Goal: Information Seeking & Learning: Obtain resource

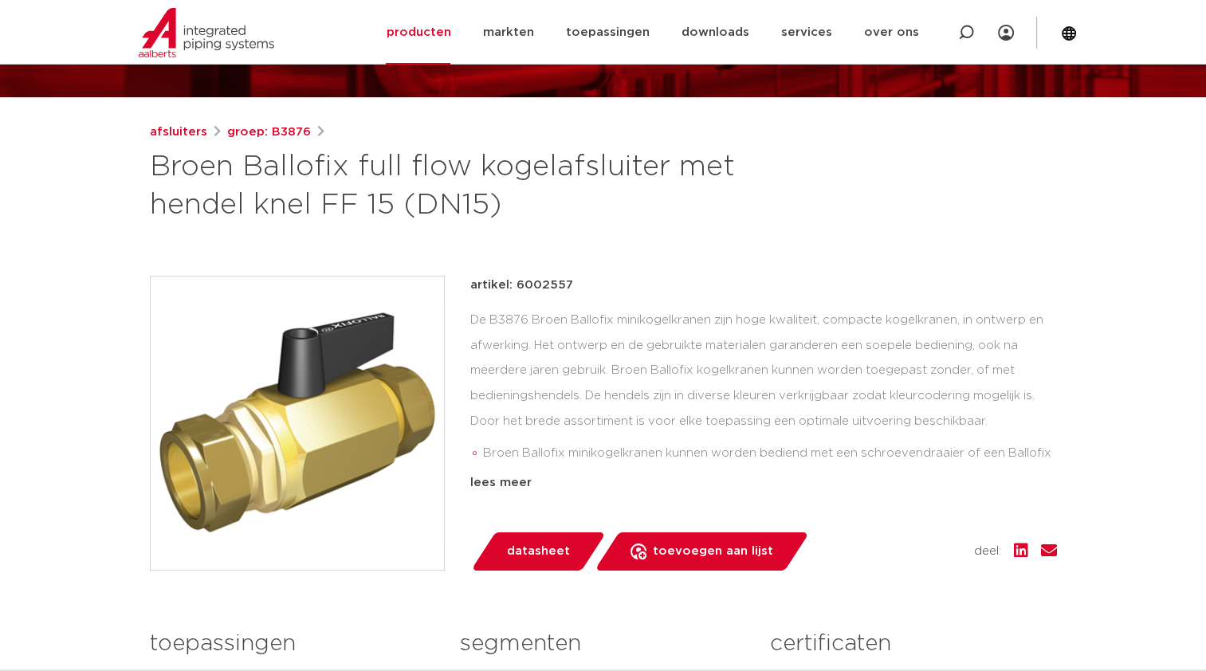
click at [445, 209] on h1 "Broen Ballofix full flow kogelafsluiter met hendel knel FF 15 (DN15)" at bounding box center [449, 186] width 599 height 77
copy h1 "DN15"
click at [548, 285] on p "artikel: 6002557" at bounding box center [521, 285] width 103 height 19
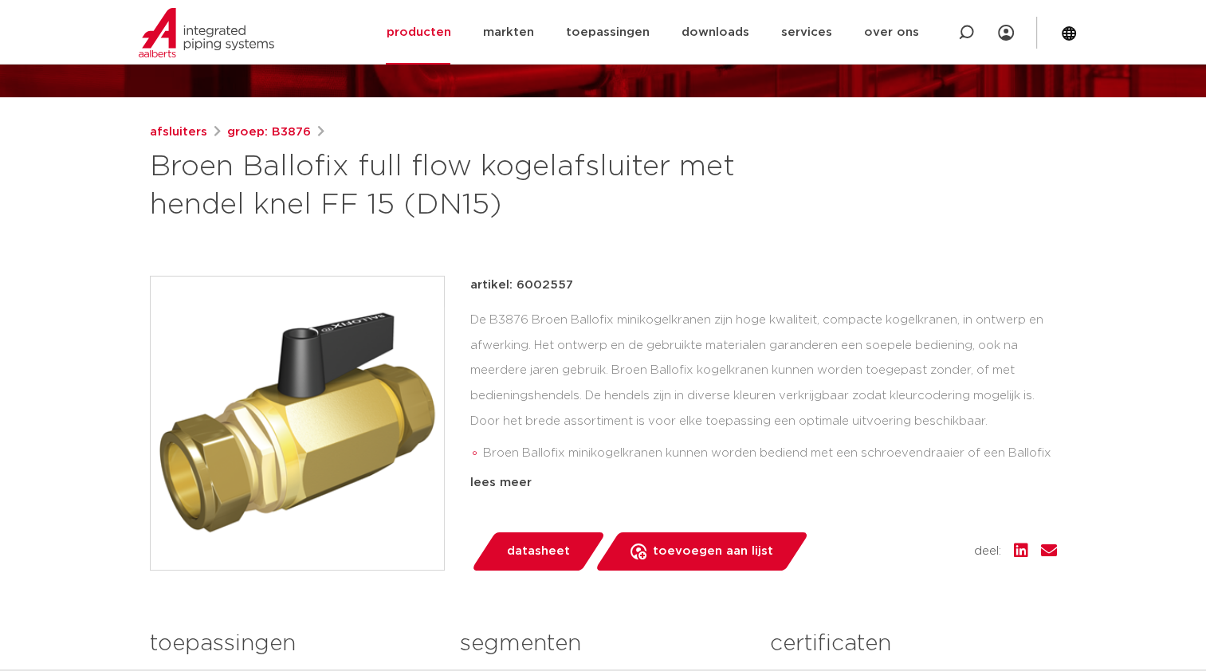
copy p "6002557"
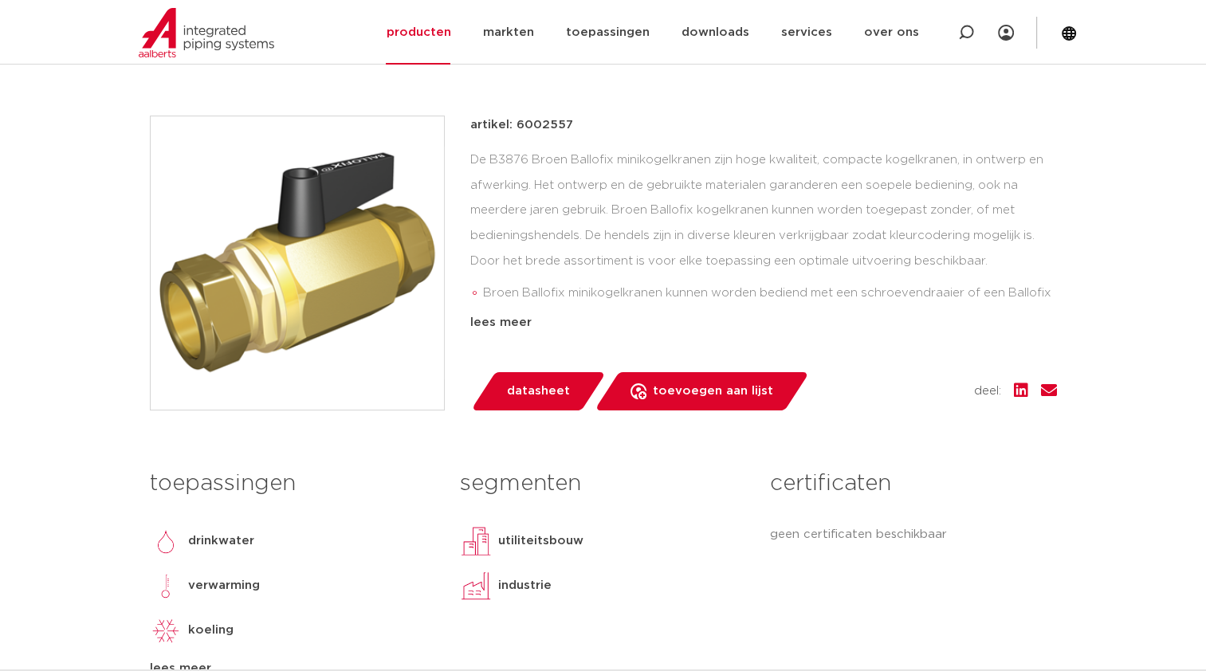
scroll to position [319, 0]
click at [524, 324] on div "lees meer" at bounding box center [763, 323] width 587 height 19
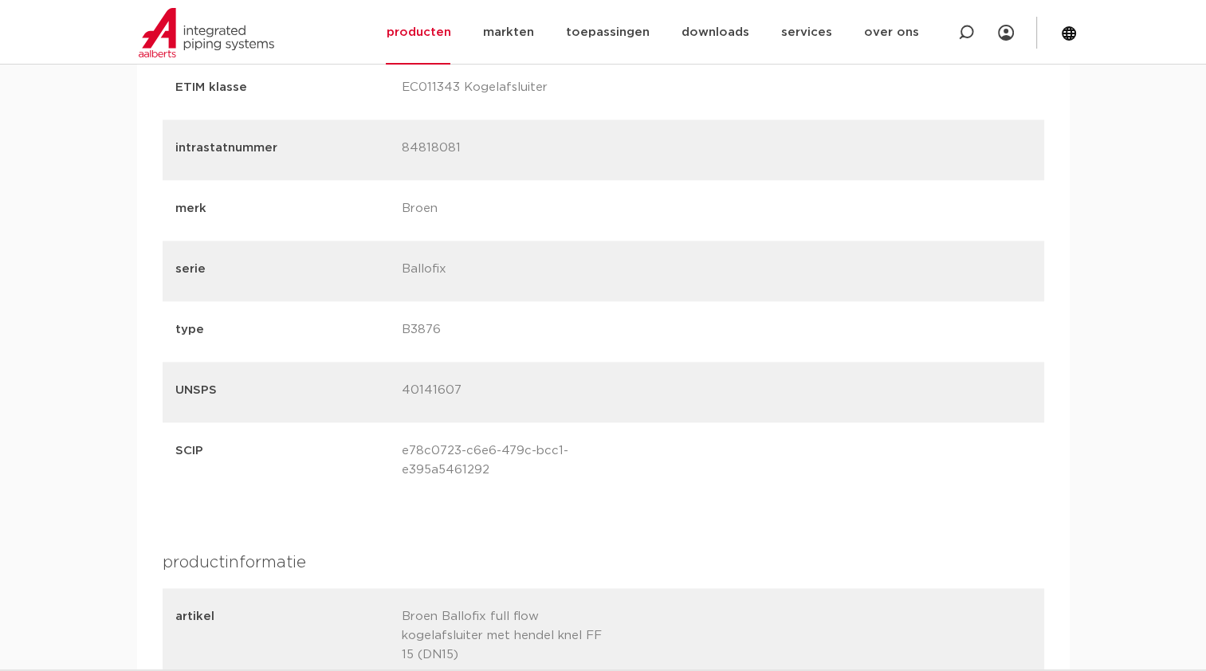
scroll to position [1913, 0]
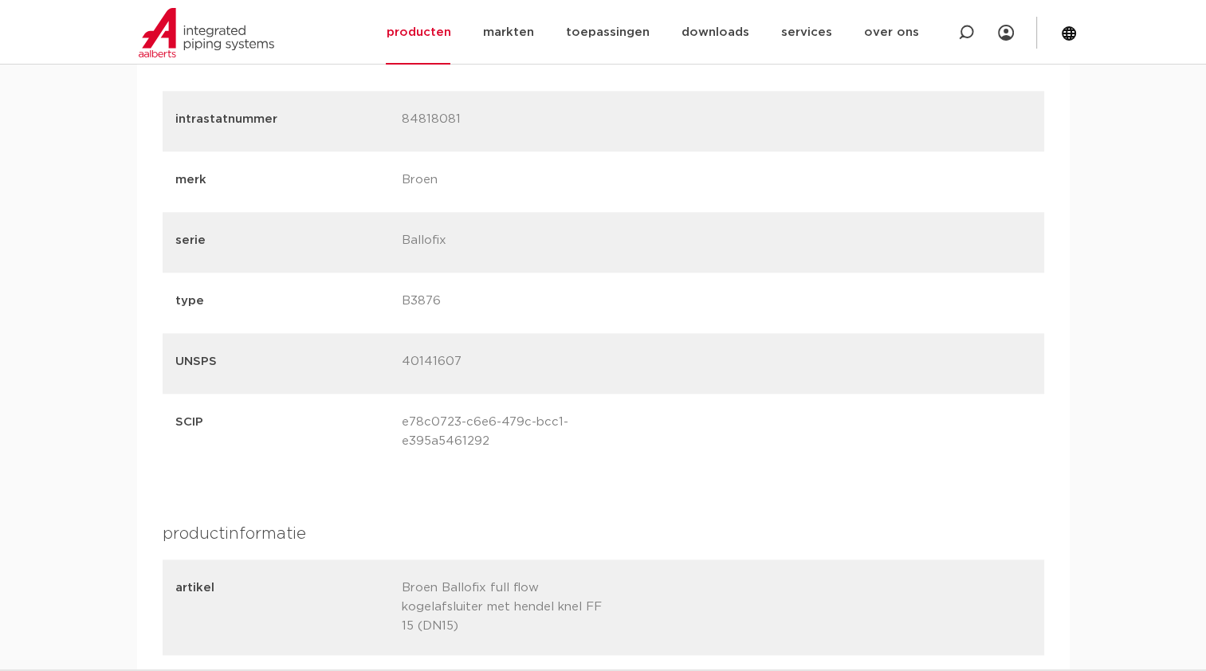
click at [436, 360] on p "40141607" at bounding box center [509, 363] width 214 height 22
copy p "40141607"
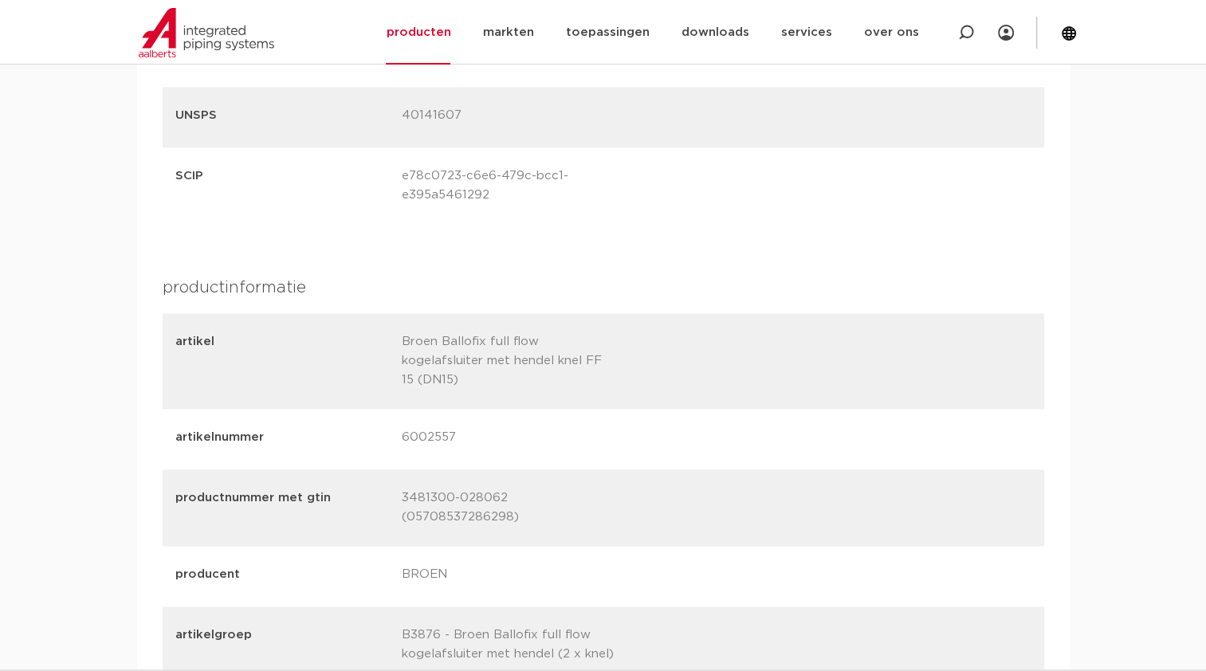
scroll to position [2232, 0]
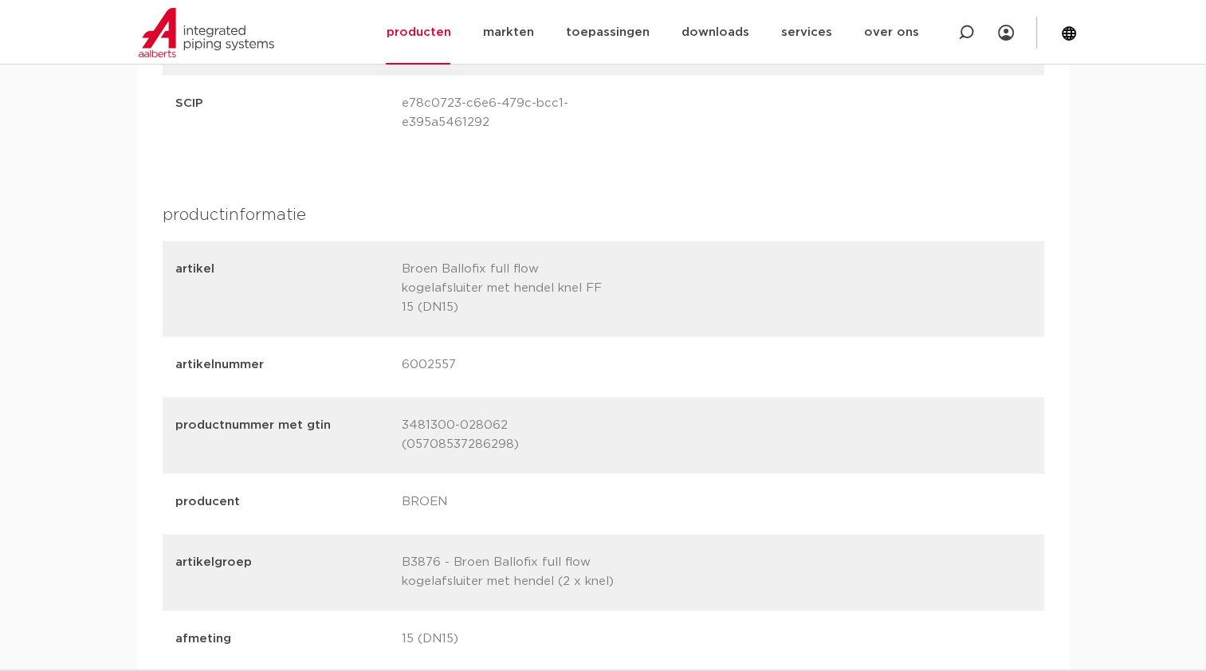
click at [434, 366] on p "6002557" at bounding box center [509, 366] width 214 height 22
copy p "6002557"
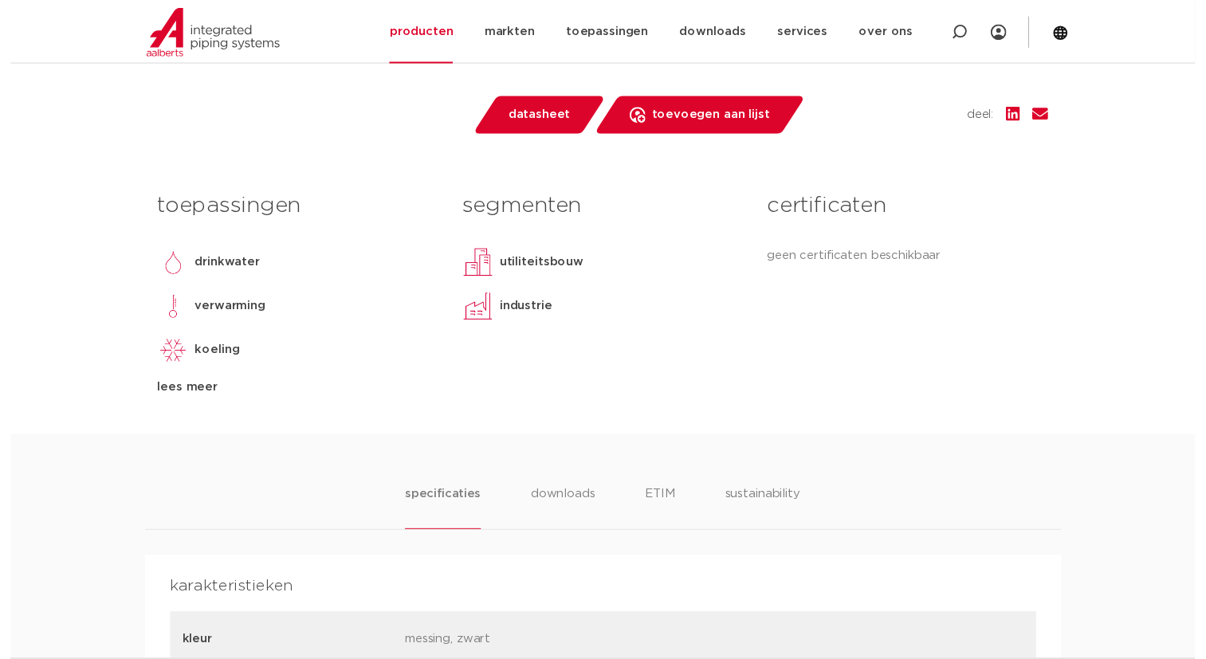
scroll to position [717, 0]
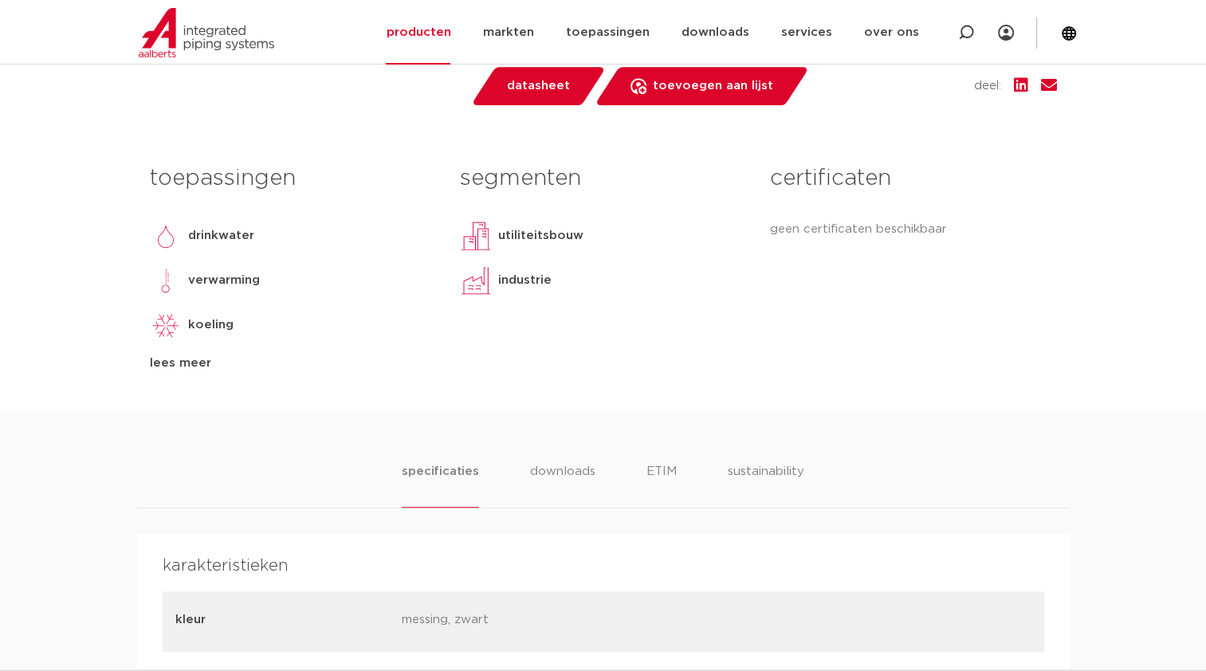
click at [527, 92] on span "datasheet" at bounding box center [538, 86] width 63 height 26
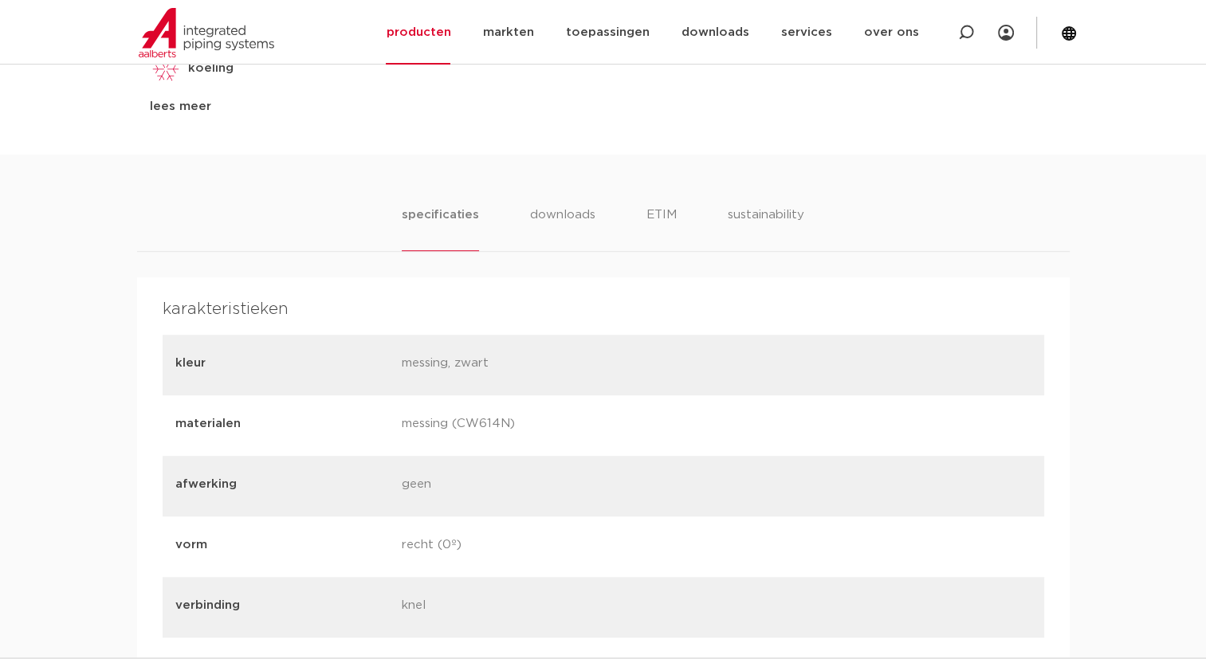
scroll to position [1036, 0]
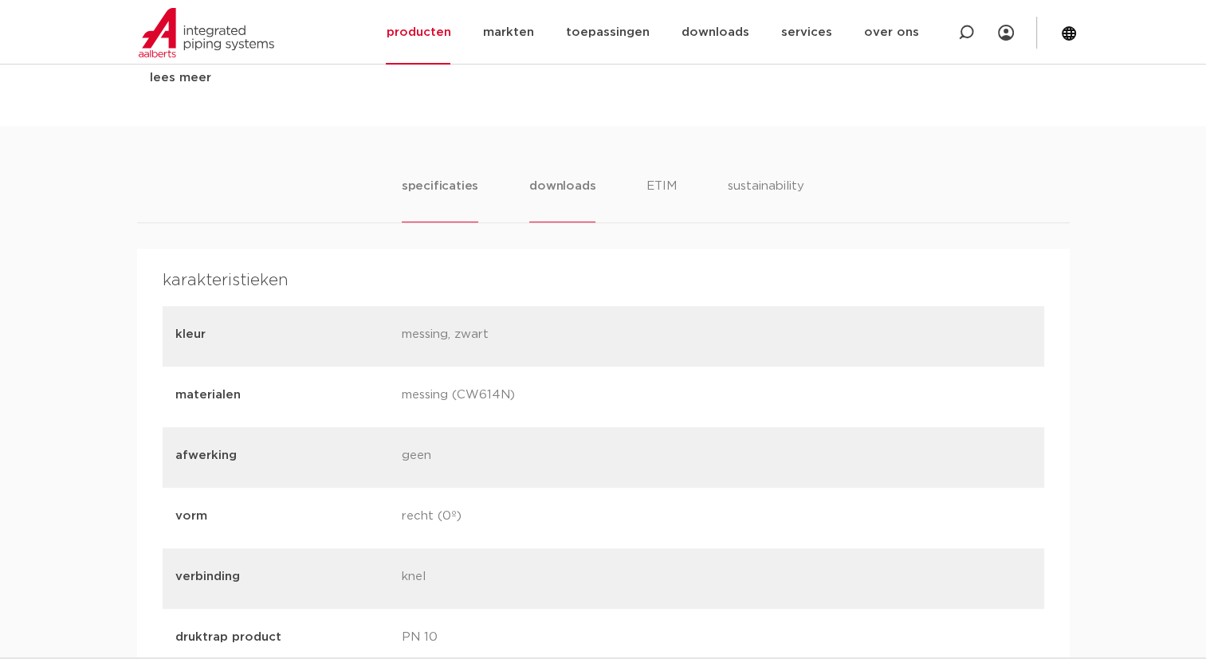
click at [555, 192] on li "downloads" at bounding box center [562, 199] width 66 height 45
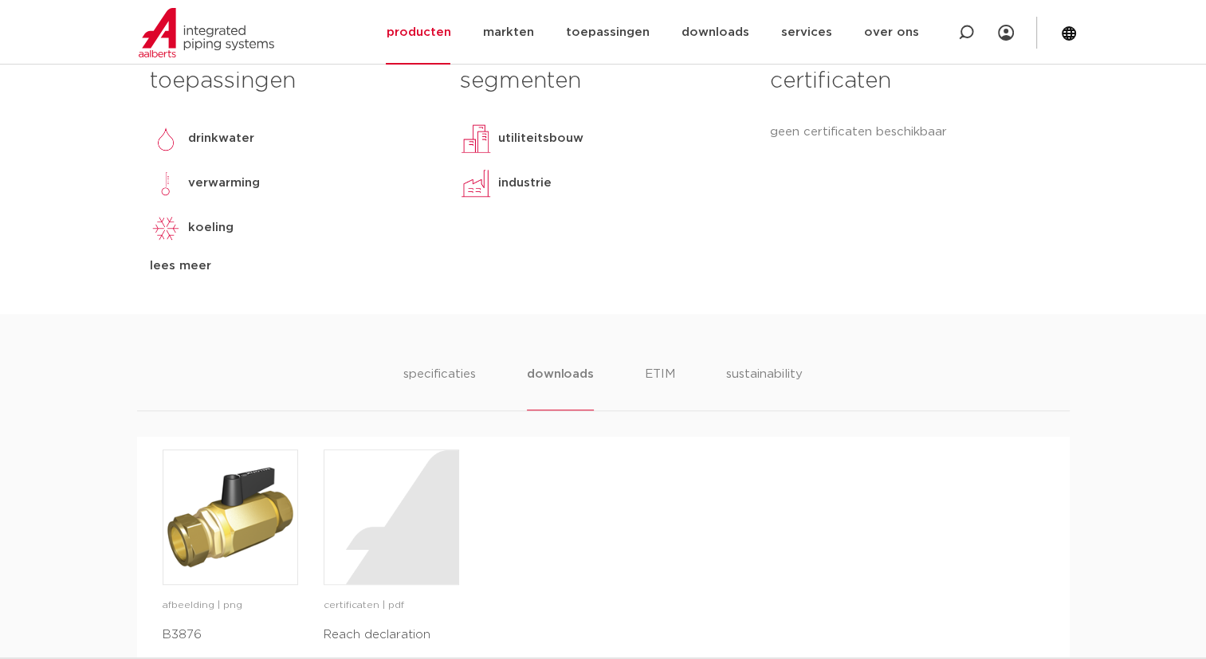
scroll to position [877, 0]
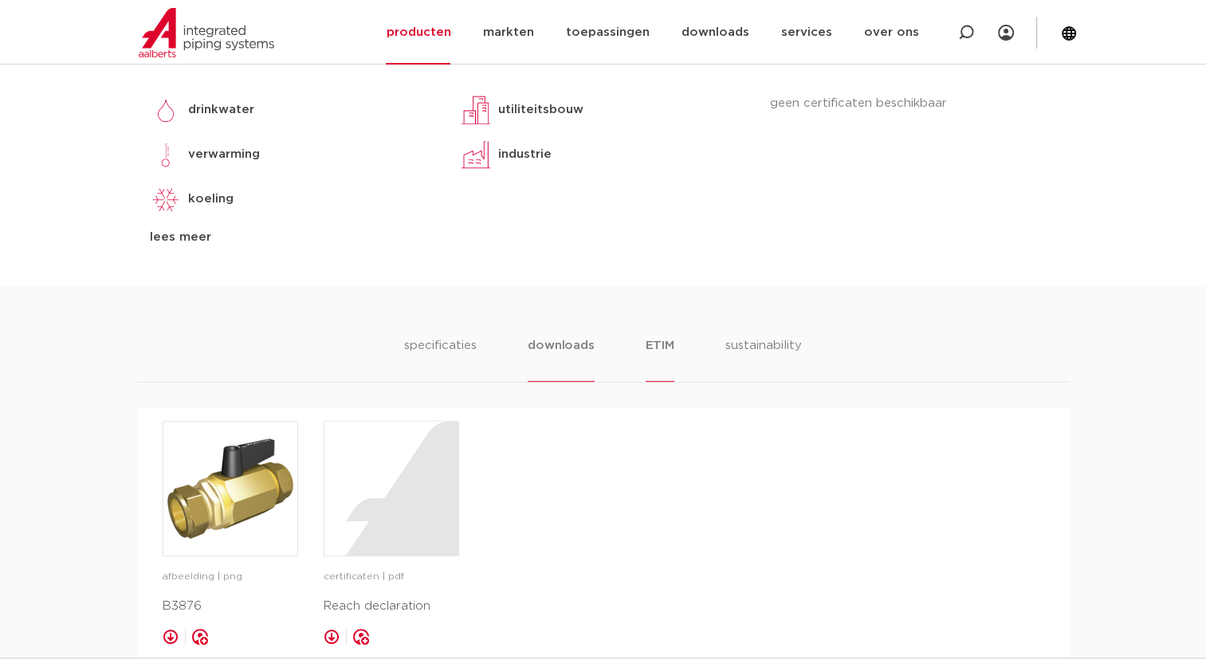
click at [651, 351] on li "ETIM" at bounding box center [660, 358] width 29 height 45
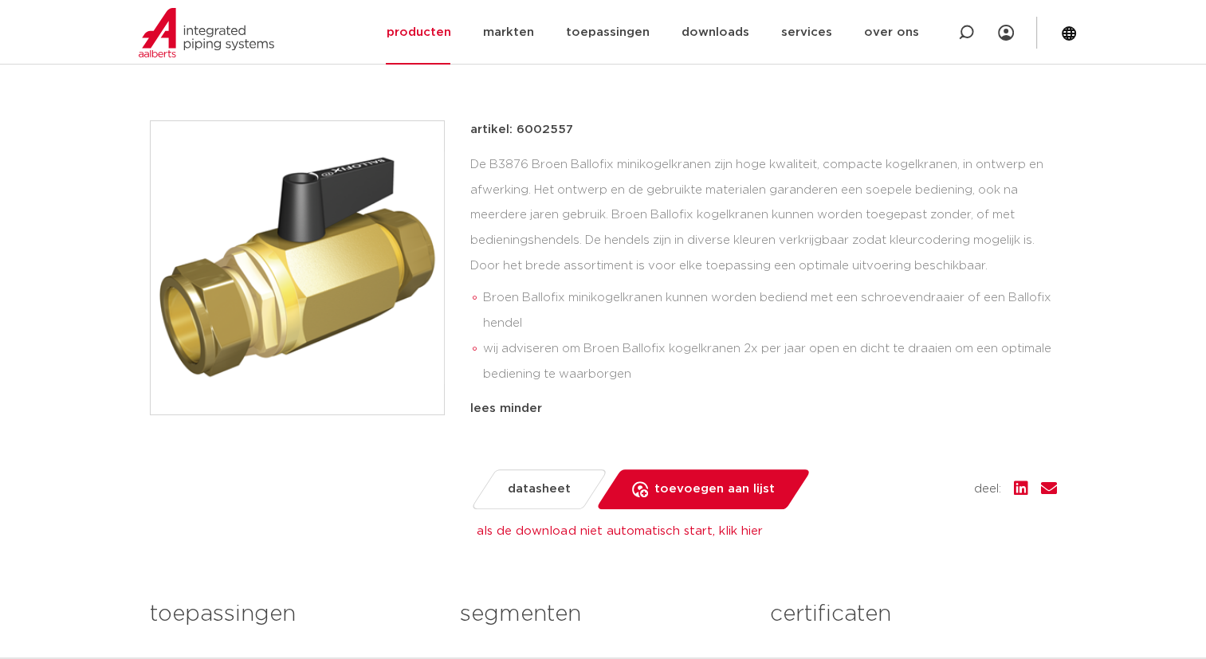
scroll to position [319, 0]
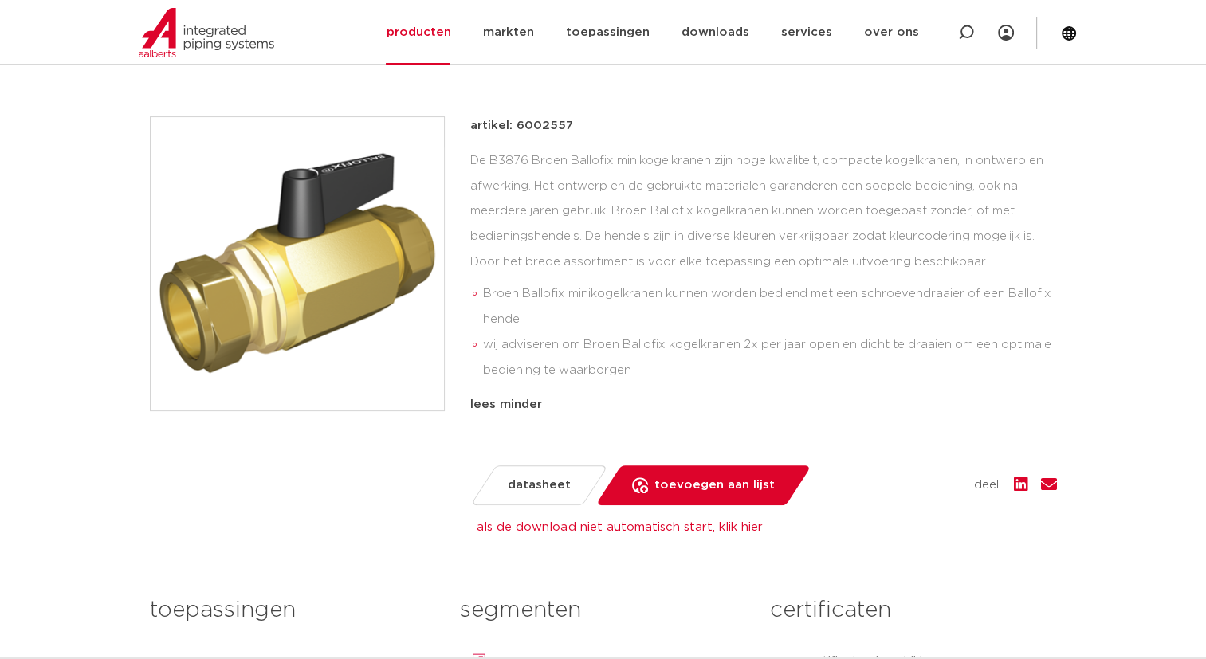
click at [539, 126] on p "artikel: 6002557" at bounding box center [521, 125] width 103 height 19
copy p "6002557"
